Goal: Task Accomplishment & Management: Use online tool/utility

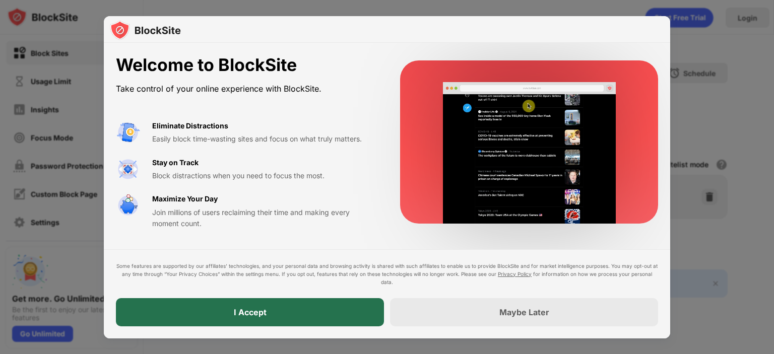
click at [276, 304] on div "I Accept" at bounding box center [250, 312] width 268 height 28
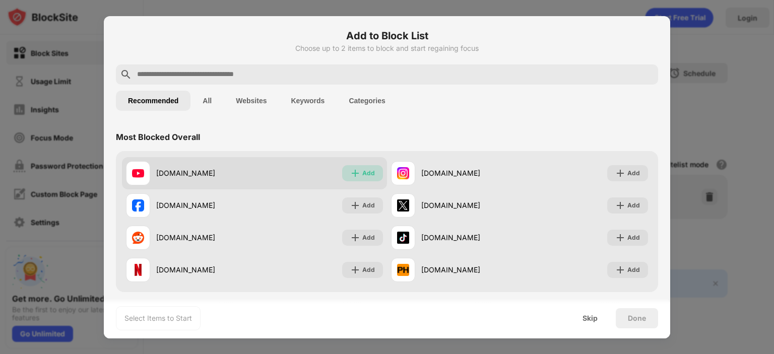
click at [369, 173] on div "Add" at bounding box center [368, 173] width 13 height 10
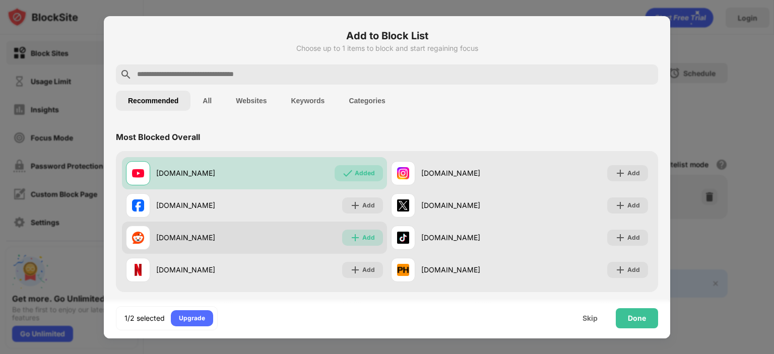
click at [357, 241] on img at bounding box center [355, 238] width 10 height 10
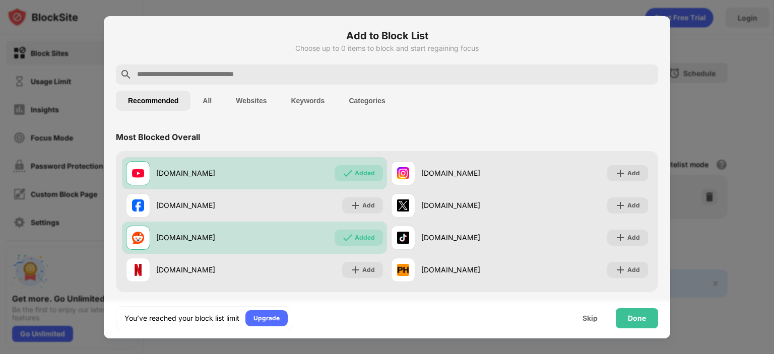
click at [182, 78] on input "text" at bounding box center [395, 75] width 518 height 12
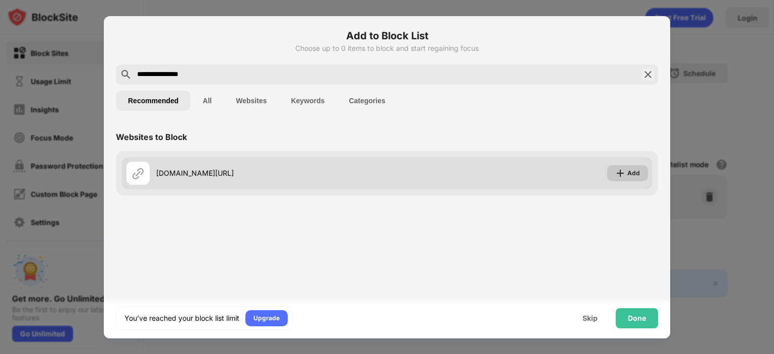
type input "**********"
click at [625, 171] on img at bounding box center [620, 173] width 10 height 10
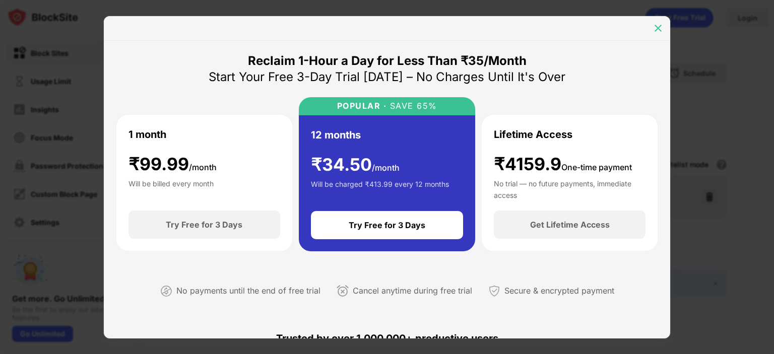
click at [659, 26] on img at bounding box center [658, 28] width 10 height 10
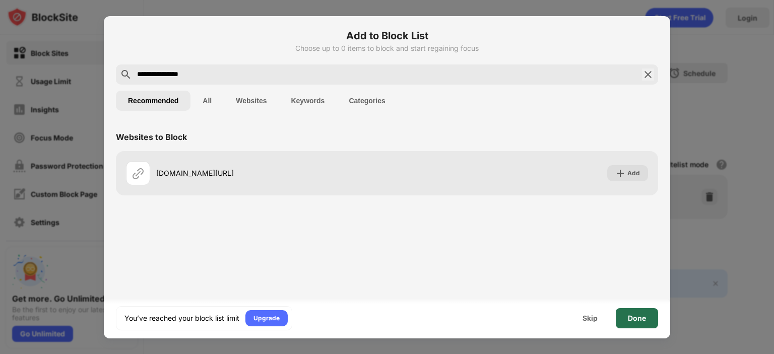
click at [637, 310] on div "Done" at bounding box center [637, 318] width 42 height 20
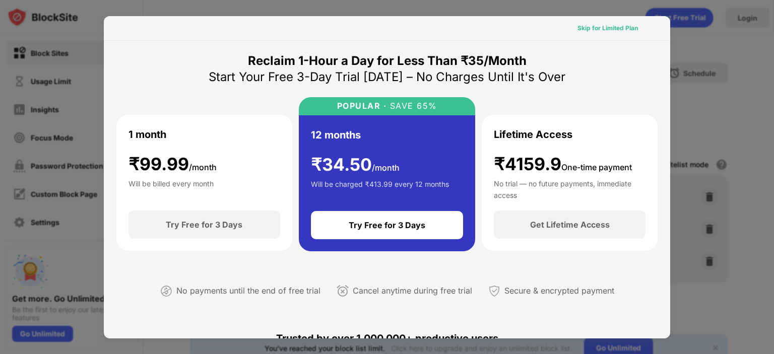
click at [603, 30] on div "Skip for Limited Plan" at bounding box center [607, 28] width 60 height 10
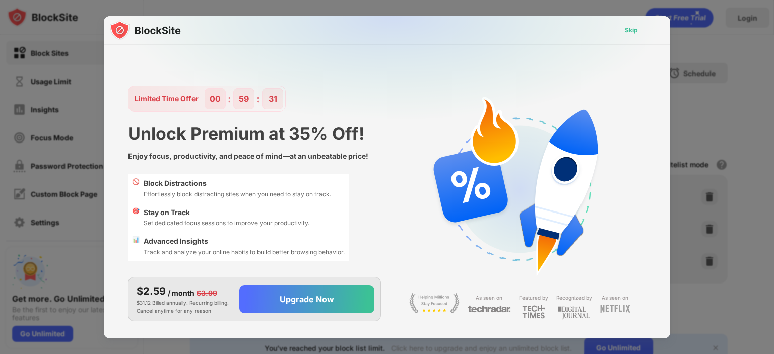
click at [630, 27] on div "Skip" at bounding box center [631, 30] width 13 height 10
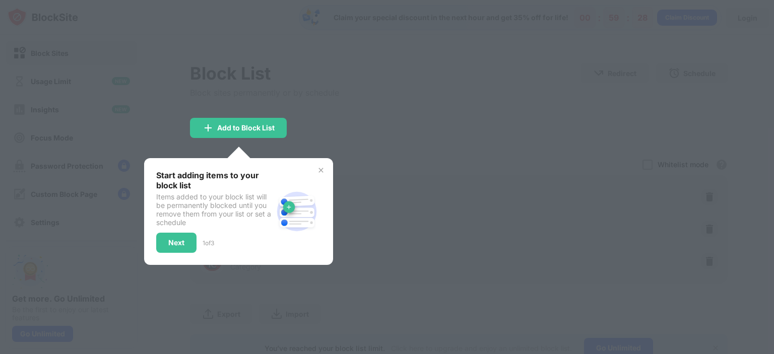
click at [320, 171] on img at bounding box center [321, 170] width 8 height 8
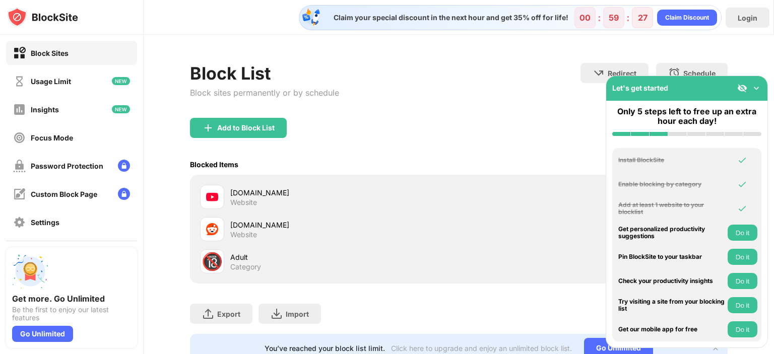
scroll to position [43, 0]
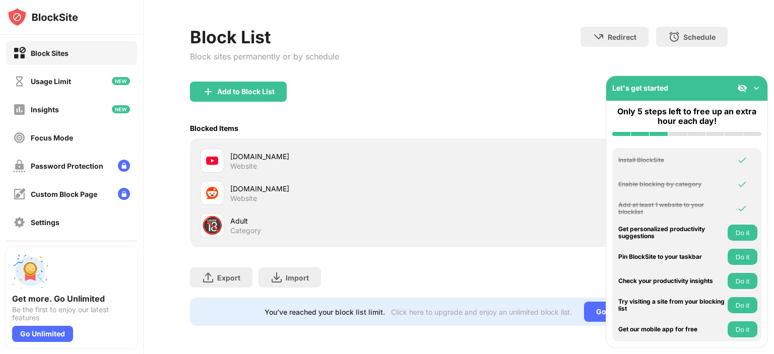
click at [756, 91] on img at bounding box center [756, 88] width 10 height 10
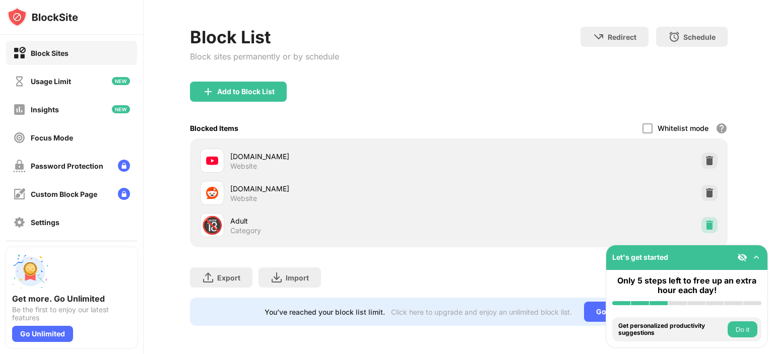
click at [704, 221] on img at bounding box center [709, 225] width 10 height 10
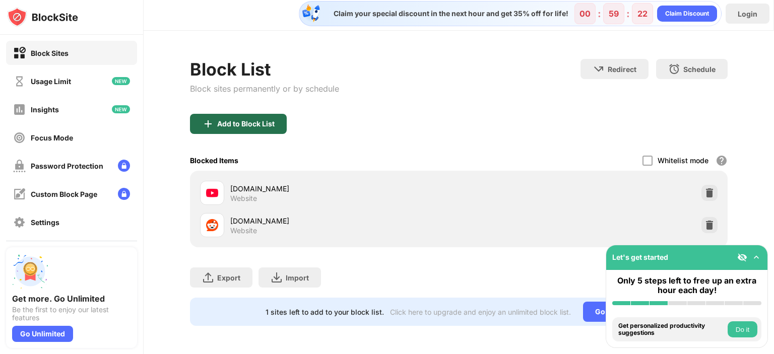
click at [238, 120] on div "Add to Block List" at bounding box center [245, 124] width 57 height 8
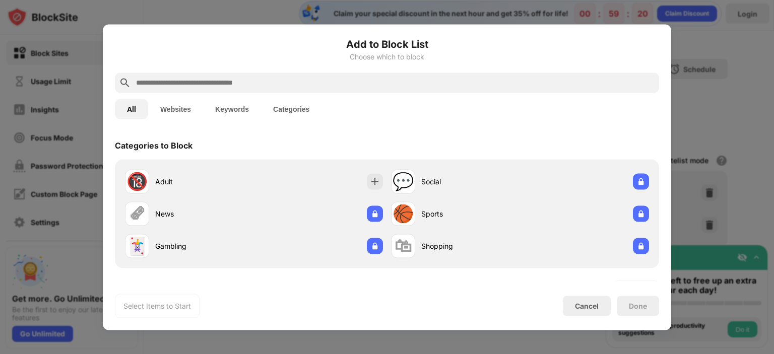
click at [250, 84] on input "text" at bounding box center [395, 83] width 520 height 12
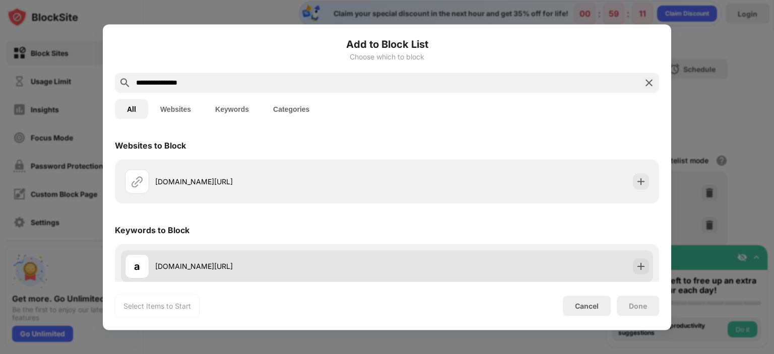
scroll to position [6, 0]
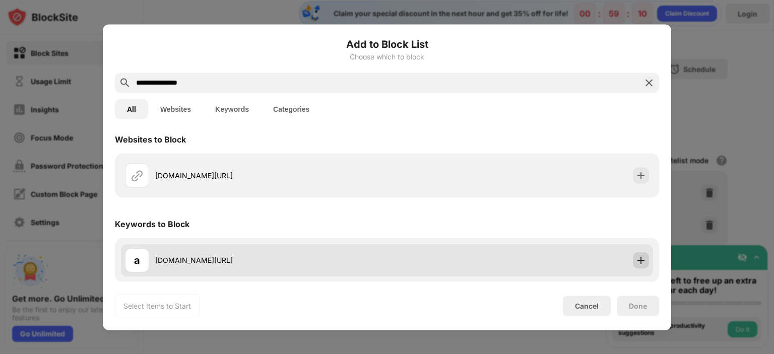
type input "**********"
click at [634, 265] on div at bounding box center [641, 260] width 16 height 16
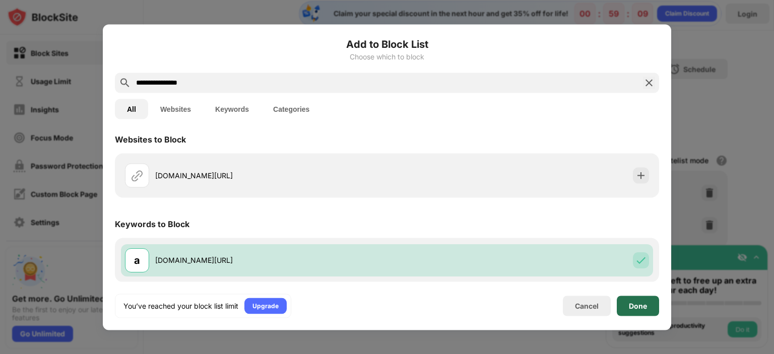
click at [637, 314] on div "Done" at bounding box center [638, 306] width 42 height 20
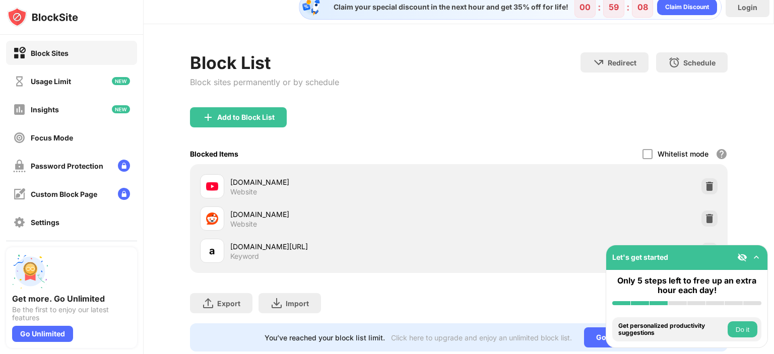
scroll to position [43, 0]
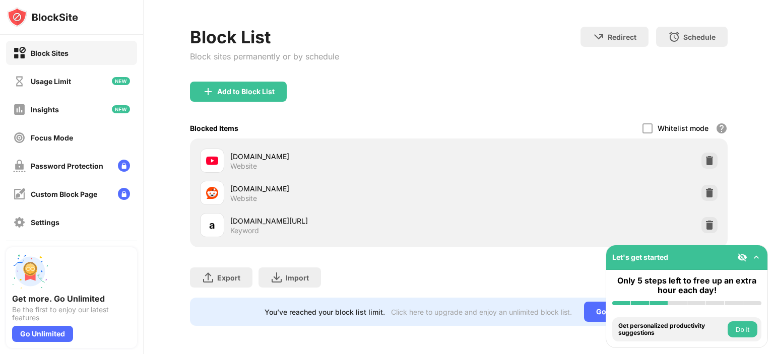
click at [760, 256] on img at bounding box center [756, 257] width 10 height 10
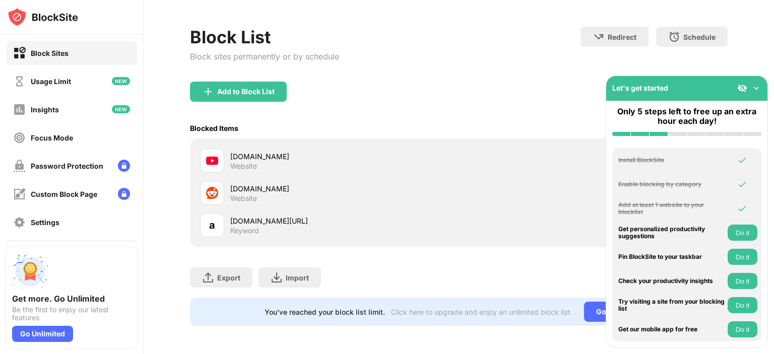
click at [743, 87] on img at bounding box center [742, 88] width 10 height 10
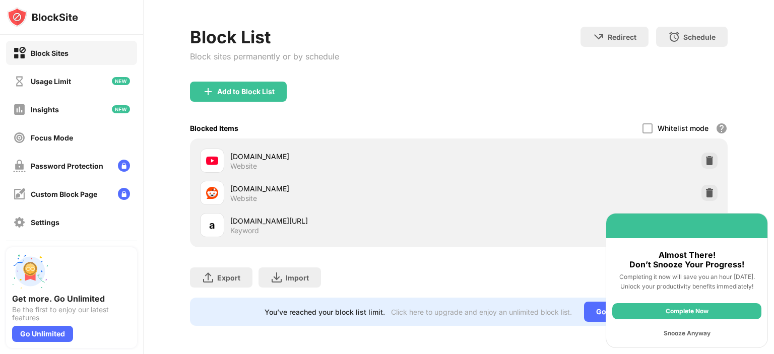
click at [679, 333] on div "Snooze Anyway" at bounding box center [686, 333] width 149 height 16
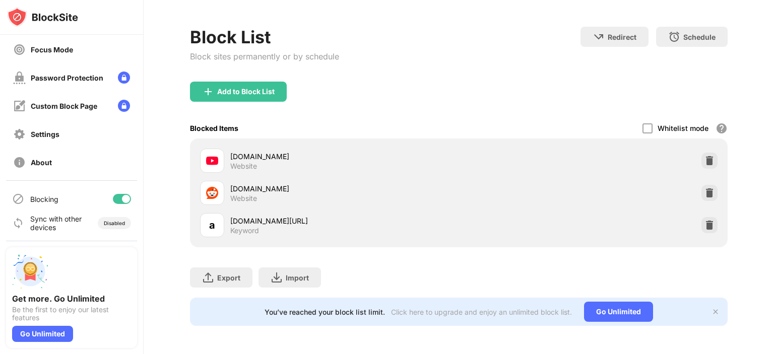
scroll to position [0, 0]
